Goal: Information Seeking & Learning: Learn about a topic

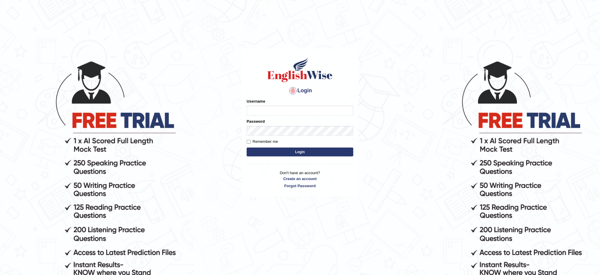
type input "musukwaluis1"
click at [299, 152] on button "Login" at bounding box center [300, 152] width 107 height 9
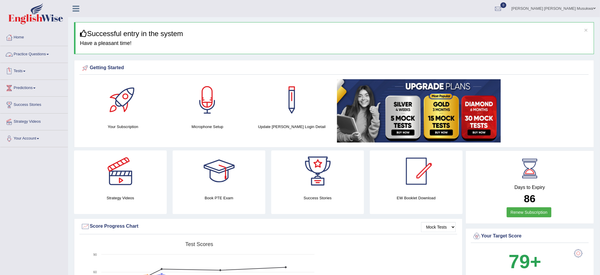
click at [33, 55] on link "Practice Questions" at bounding box center [34, 53] width 68 height 15
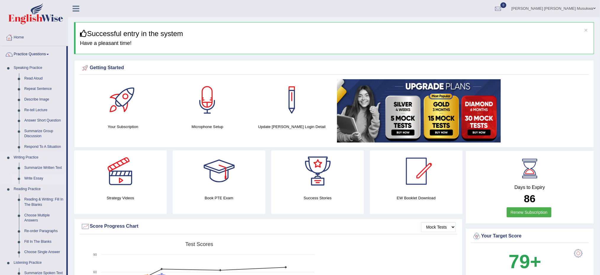
click at [34, 179] on link "Write Essay" at bounding box center [44, 179] width 45 height 11
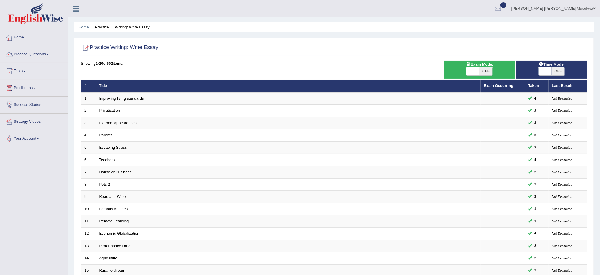
click at [486, 75] on span "OFF" at bounding box center [486, 71] width 13 height 8
checkbox input "true"
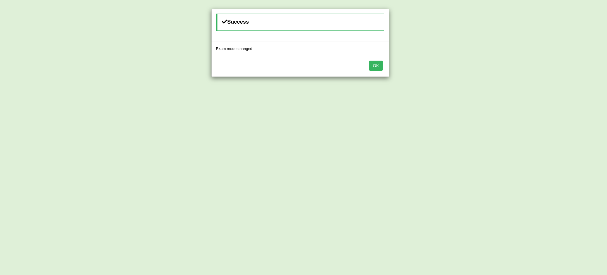
click at [380, 69] on button "OK" at bounding box center [376, 66] width 14 height 10
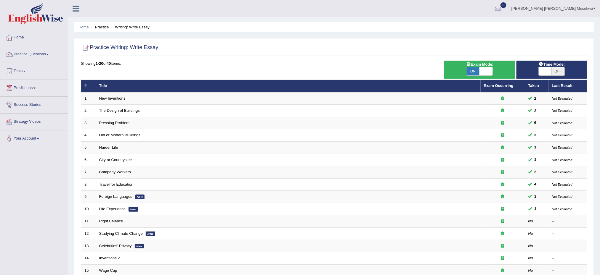
click at [557, 70] on span "OFF" at bounding box center [558, 71] width 13 height 8
checkbox input "true"
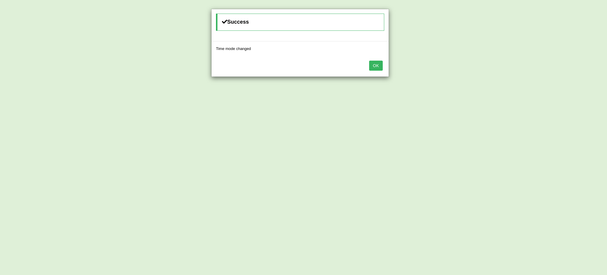
click at [378, 65] on button "OK" at bounding box center [376, 66] width 14 height 10
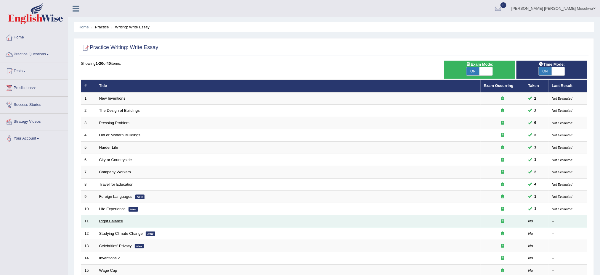
click at [115, 222] on link "Right Balance" at bounding box center [111, 221] width 24 height 4
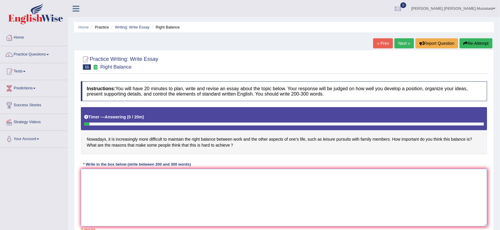
drag, startPoint x: 606, startPoint y: 1, endPoint x: 347, endPoint y: 185, distance: 317.8
click at [347, 185] on textarea at bounding box center [284, 197] width 406 height 57
click at [114, 175] on textarea at bounding box center [284, 197] width 406 height 57
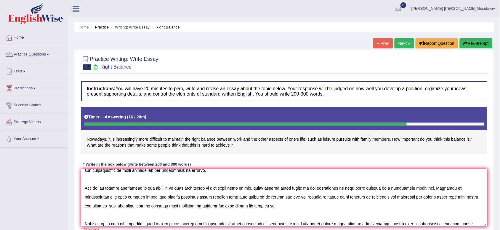
scroll to position [41, 0]
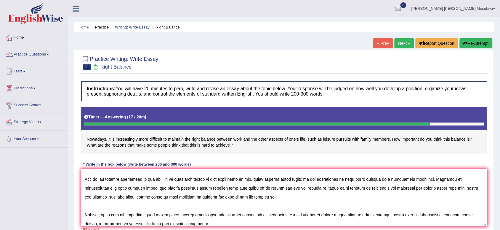
click at [186, 222] on textarea at bounding box center [284, 197] width 406 height 57
click at [190, 225] on textarea at bounding box center [284, 197] width 406 height 57
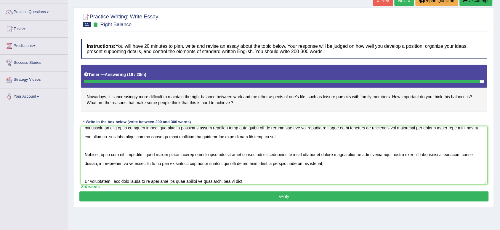
scroll to position [44, 0]
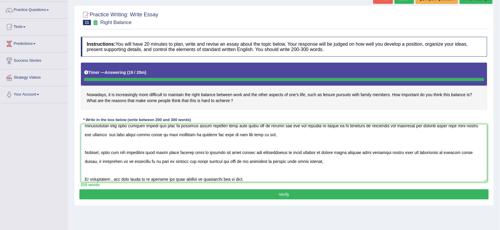
type textarea "RIGHT BALANCE The increasing influence of right balance in our modern day lives…"
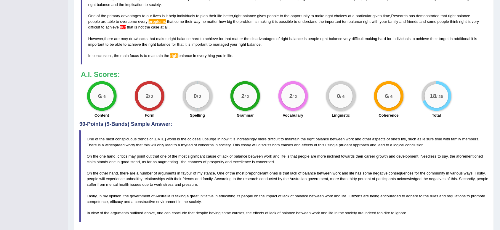
scroll to position [277, 0]
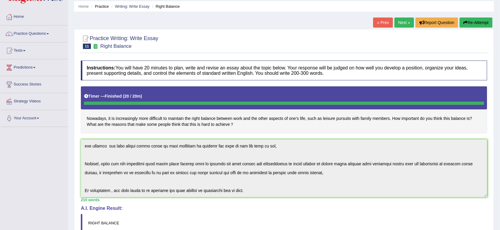
scroll to position [0, 0]
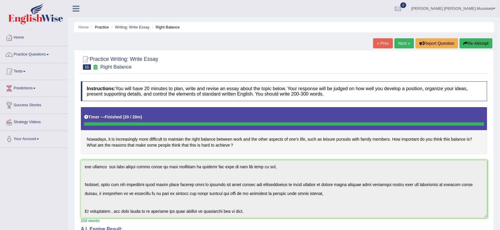
click at [473, 40] on button "Re-Attempt" at bounding box center [476, 43] width 33 height 10
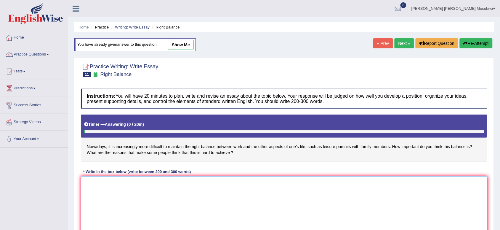
click at [125, 193] on textarea at bounding box center [284, 204] width 406 height 57
paste textarea "RIGHT BALANCE The increasing influence of right balance in our modern day lives…"
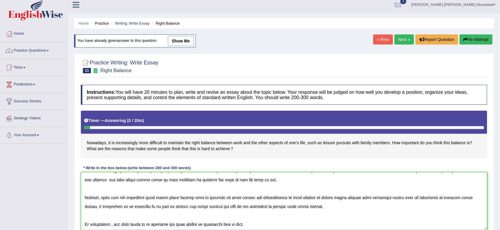
scroll to position [62, 0]
click at [180, 224] on textarea at bounding box center [284, 200] width 406 height 57
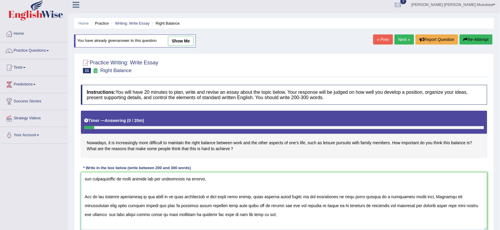
scroll to position [18, 0]
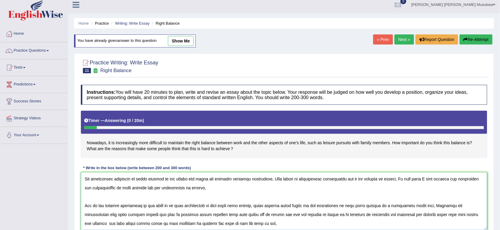
click at [182, 216] on textarea at bounding box center [284, 200] width 406 height 57
click at [181, 224] on textarea at bounding box center [284, 200] width 406 height 57
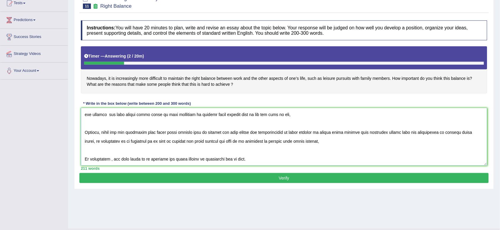
scroll to position [78, 0]
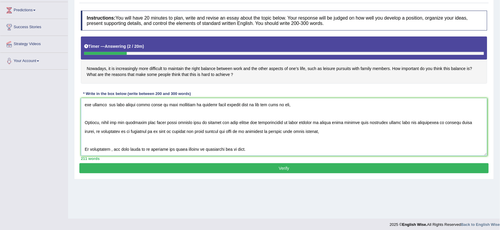
type textarea "RIGHT BALANCE The increasing influence of right balance in our modern day lives…"
click at [283, 168] on button "Verify" at bounding box center [283, 168] width 409 height 10
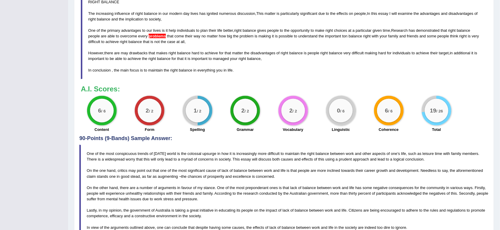
scroll to position [257, 0]
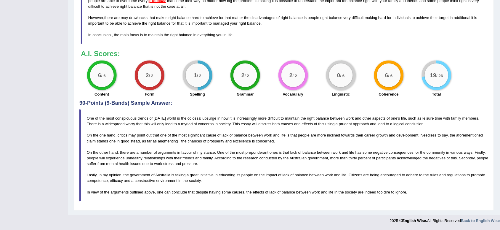
click at [177, 143] on div "Practice Writing: Write Essay 11 Right Balance Instructions: You will have 20 m…" at bounding box center [284, 3] width 420 height 414
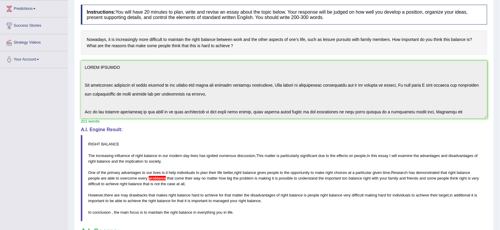
scroll to position [62, 0]
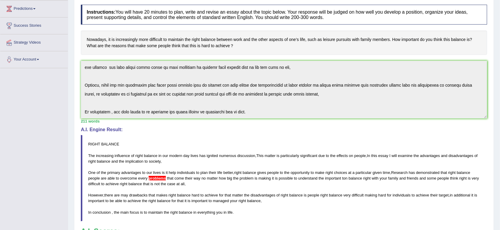
click at [320, 125] on div "Instructions: You will have 20 minutes to plan, write and revise an essay about…" at bounding box center [283, 140] width 409 height 276
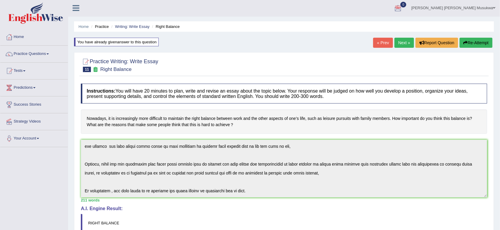
scroll to position [0, 0]
click at [475, 41] on button "Re-Attempt" at bounding box center [476, 43] width 33 height 10
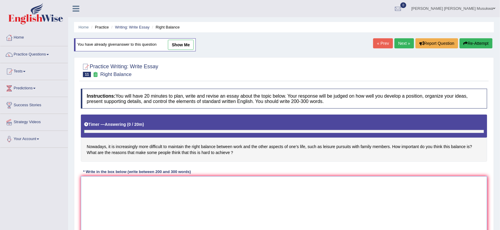
click at [220, 178] on textarea at bounding box center [284, 204] width 406 height 57
click at [174, 202] on textarea at bounding box center [284, 204] width 406 height 57
paste textarea "RIGHT BALANCE The increasing influence of right balance in our modern day lives…"
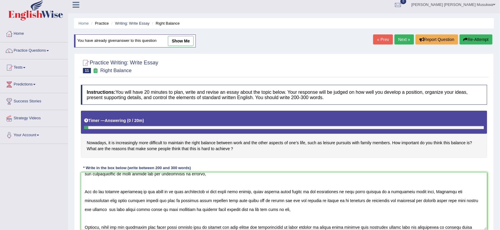
scroll to position [14, 0]
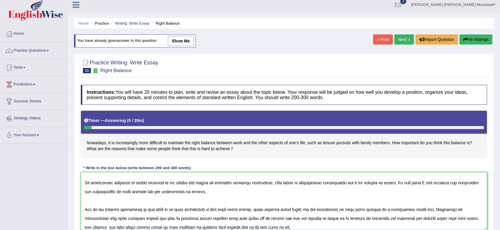
click at [191, 218] on textarea at bounding box center [284, 200] width 406 height 57
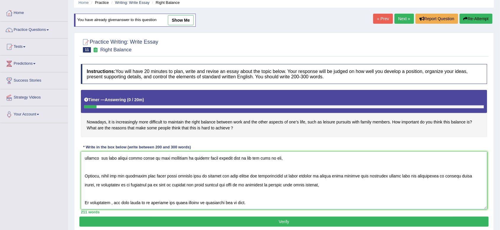
scroll to position [33, 0]
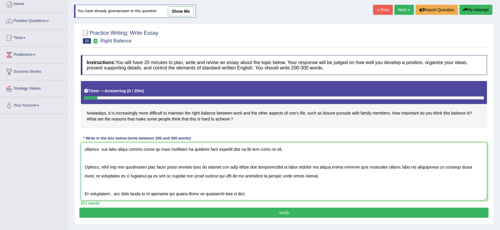
type textarea "RIGHT BALANCE The increasing influence of right balance in our modern day lives…"
click at [288, 214] on button "Verify" at bounding box center [283, 212] width 409 height 10
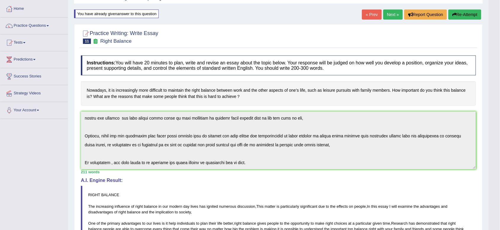
scroll to position [0, 0]
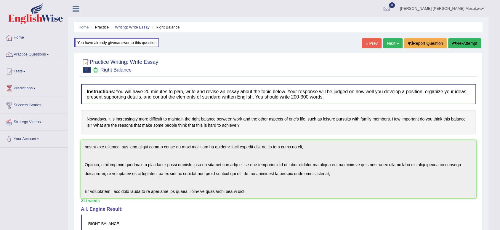
click at [392, 41] on link "Next »" at bounding box center [393, 43] width 20 height 10
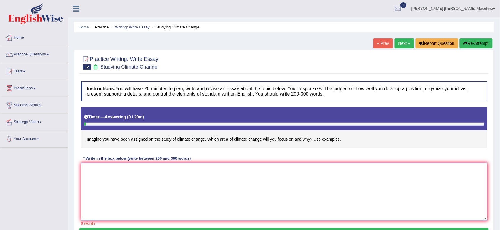
click at [132, 181] on textarea at bounding box center [284, 191] width 406 height 57
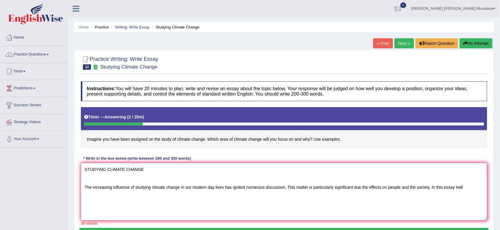
click at [458, 188] on textarea "STUDYING CLIMATE CHANGE The increasing influence of studying climate change in …" at bounding box center [284, 191] width 406 height 57
click at [466, 188] on textarea "STUDYING CLIMATE CHANGE The increasing influence of studying climate change in …" at bounding box center [284, 191] width 406 height 57
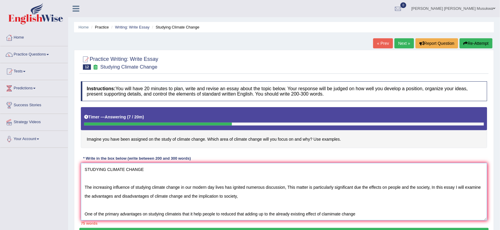
click at [328, 214] on textarea "STUDYING CLIMATE CHANGE The increasing influence of studying climate change in …" at bounding box center [284, 191] width 406 height 57
click at [331, 214] on textarea "STUDYING CLIMATE CHANGE The increasing influence of studying climate change in …" at bounding box center [284, 191] width 406 height 57
click at [362, 212] on textarea "STUDYING CLIMATE CHANGE The increasing influence of studying climate change in …" at bounding box center [284, 191] width 406 height 57
click at [359, 216] on textarea "STUDYING CLIMATE CHANGE The increasing influence of studying climate change in …" at bounding box center [284, 191] width 406 height 57
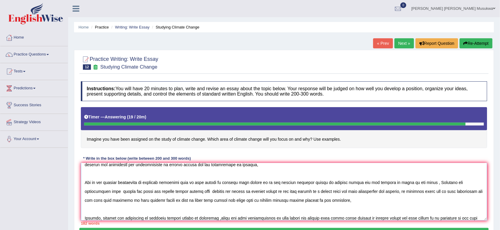
scroll to position [40, 0]
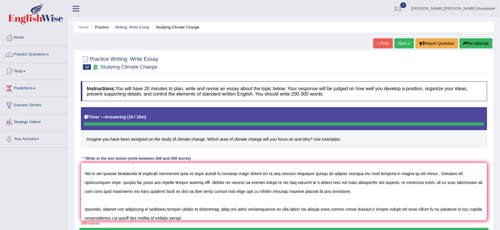
type textarea "STUDYING CLIMATE CHANGE The increasing influence of studying climate change in …"
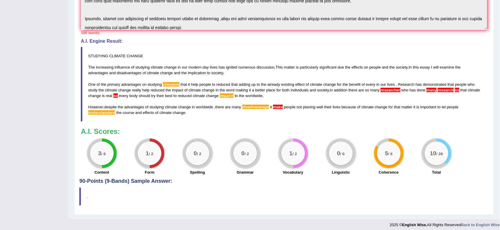
scroll to position [186, 0]
